Goal: Task Accomplishment & Management: Manage account settings

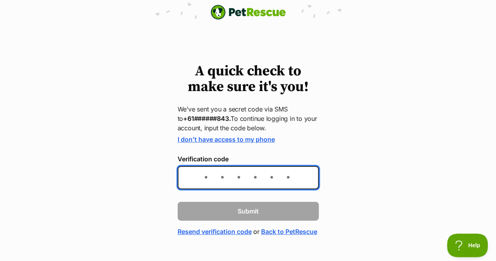
click at [193, 175] on input "Verification code" at bounding box center [247, 177] width 141 height 23
type input "226630"
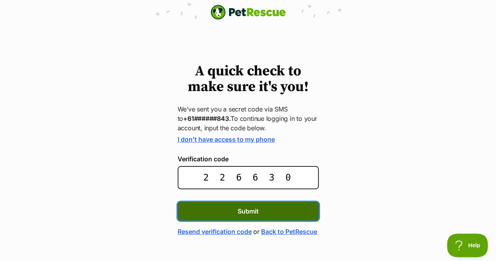
click at [217, 202] on button "Submit" at bounding box center [247, 210] width 141 height 19
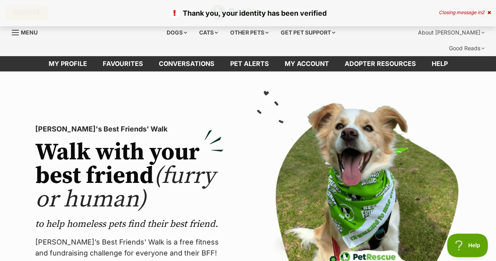
click at [460, 17] on p "Thank you, your identity has been verified" at bounding box center [248, 13] width 480 height 11
click at [465, 11] on div "Closing message in 1" at bounding box center [464, 12] width 51 height 5
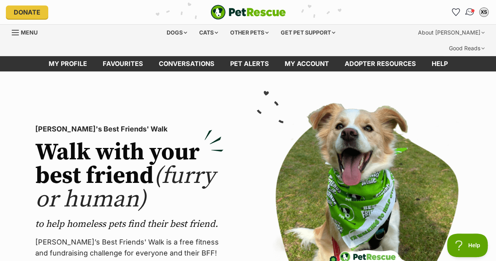
click at [469, 10] on img "Conversations" at bounding box center [469, 12] width 11 height 10
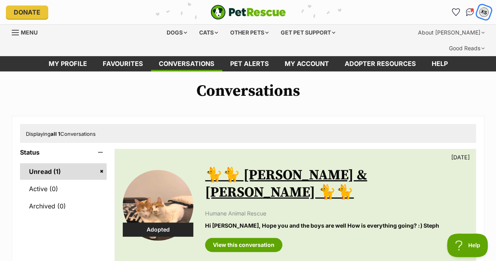
click at [485, 11] on div "XS" at bounding box center [483, 12] width 10 height 10
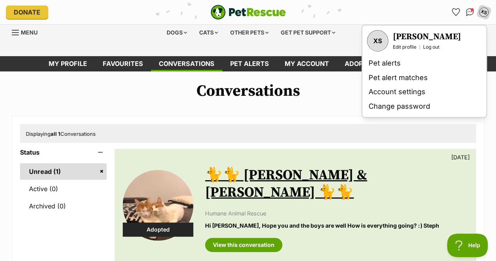
click at [377, 40] on div "XS" at bounding box center [377, 41] width 20 height 20
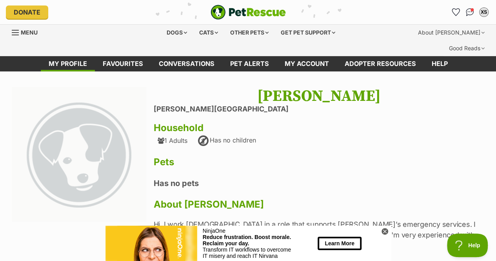
click at [257, 9] on img "PetRescue" at bounding box center [247, 12] width 75 height 15
